Goal: Find specific page/section: Find specific page/section

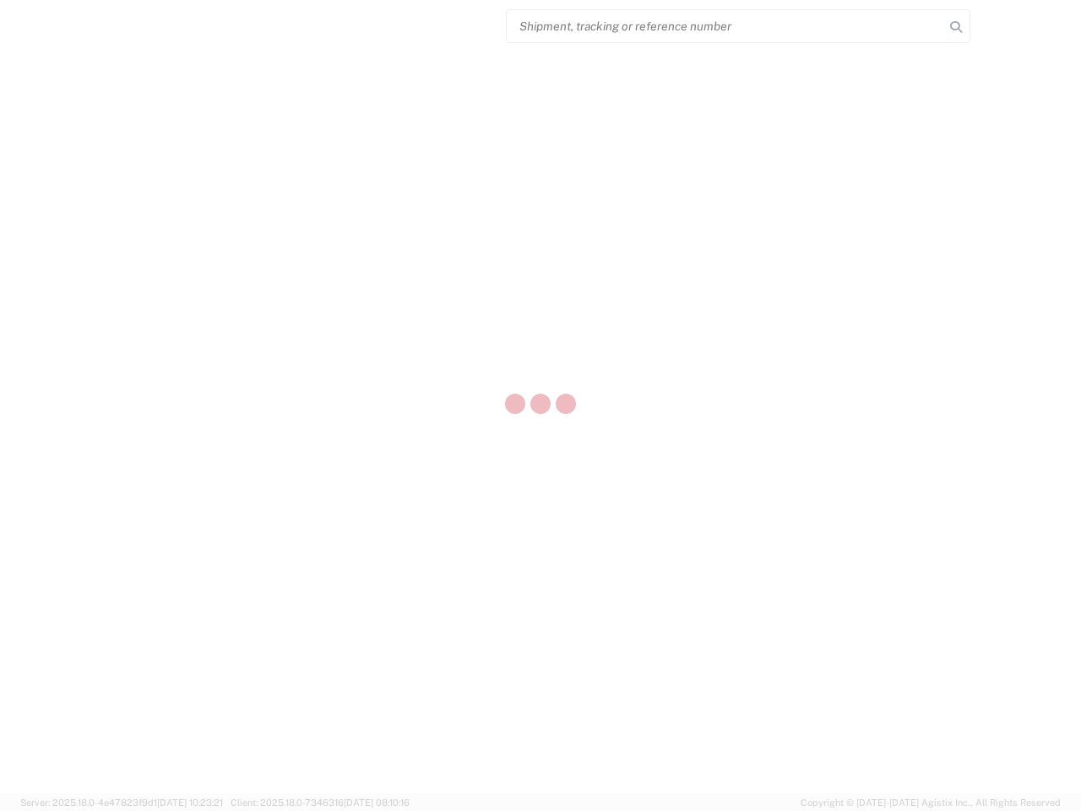
select select "US"
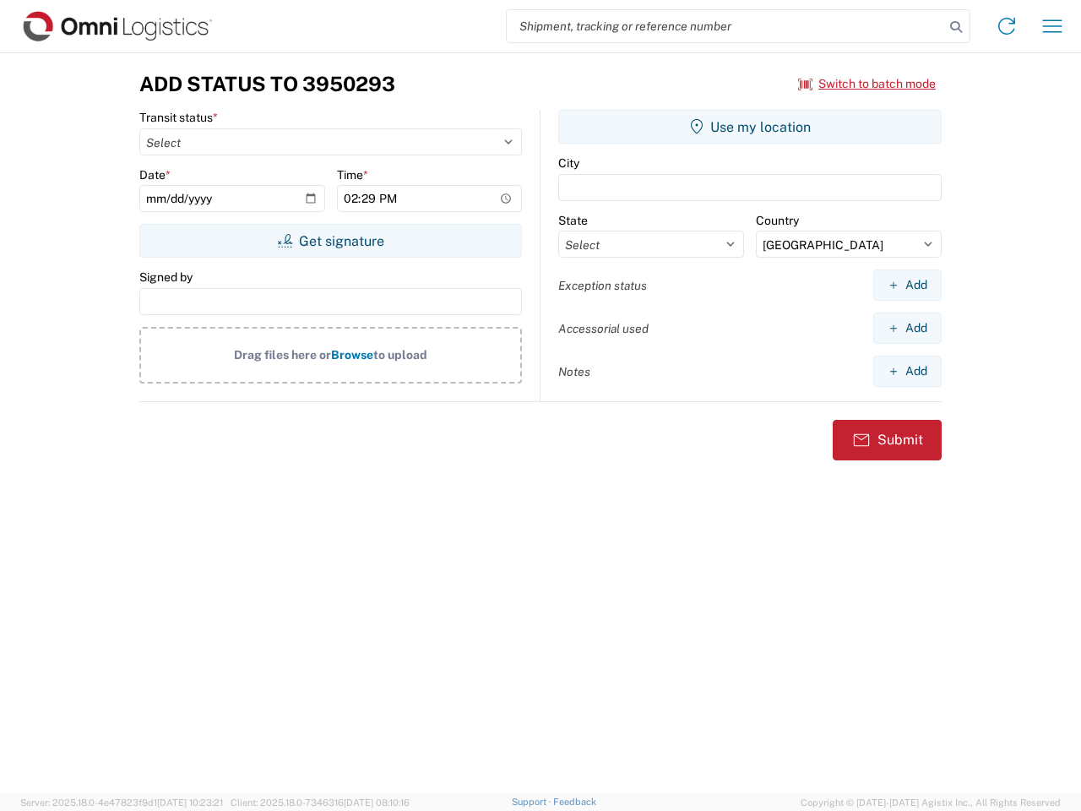
click at [726, 26] on input "search" at bounding box center [726, 26] width 438 height 32
click at [956, 27] on icon at bounding box center [956, 27] width 24 height 24
click at [1007, 26] on icon at bounding box center [1006, 26] width 27 height 27
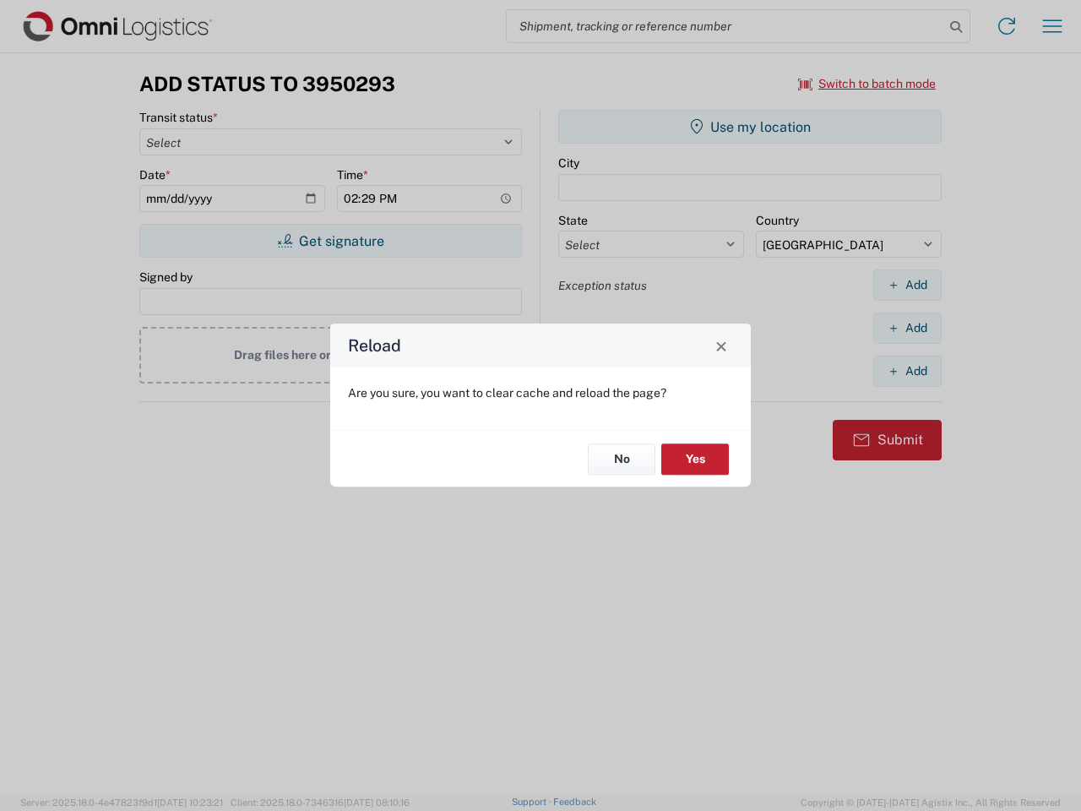
click at [868, 84] on div "Reload Are you sure, you want to clear cache and reload the page? No Yes" at bounding box center [540, 405] width 1081 height 811
click at [330, 241] on div "Reload Are you sure, you want to clear cache and reload the page? No Yes" at bounding box center [540, 405] width 1081 height 811
click at [750, 127] on div "Reload Are you sure, you want to clear cache and reload the page? No Yes" at bounding box center [540, 405] width 1081 height 811
click at [907, 285] on div "Reload Are you sure, you want to clear cache and reload the page? No Yes" at bounding box center [540, 405] width 1081 height 811
click at [907, 328] on div "Reload Are you sure, you want to clear cache and reload the page? No Yes" at bounding box center [540, 405] width 1081 height 811
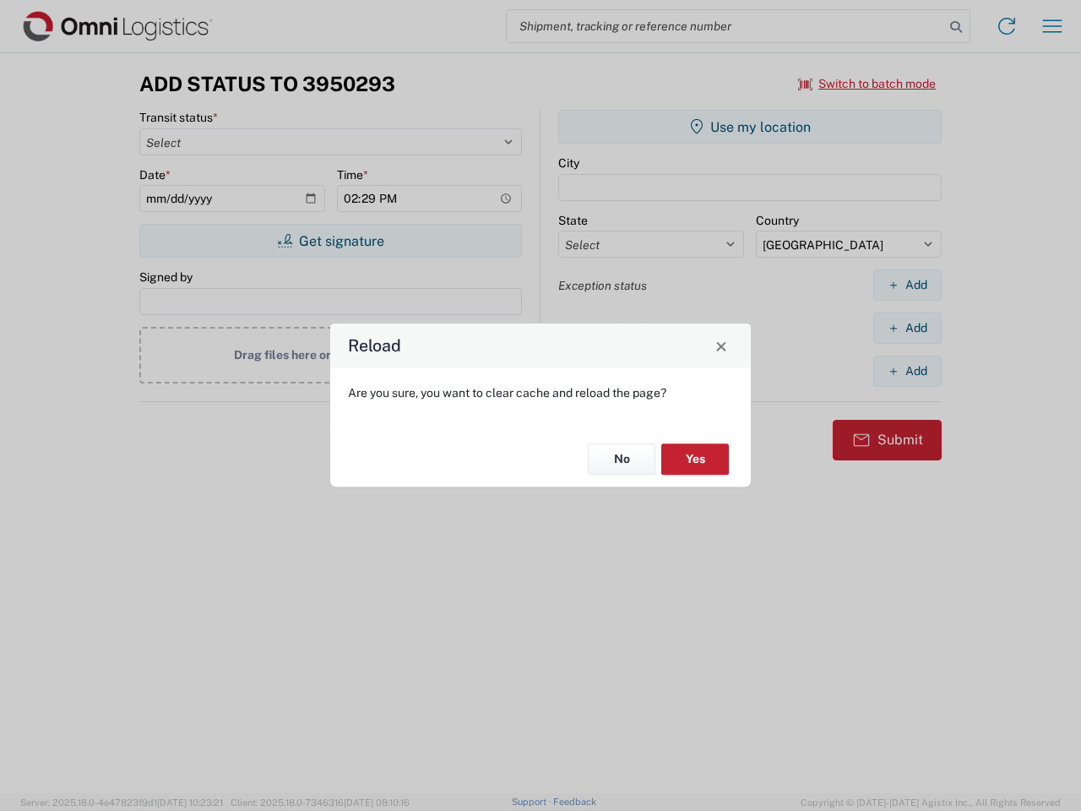
click at [907, 371] on div "Reload Are you sure, you want to clear cache and reload the page? No Yes" at bounding box center [540, 405] width 1081 height 811
